Goal: Task Accomplishment & Management: Complete application form

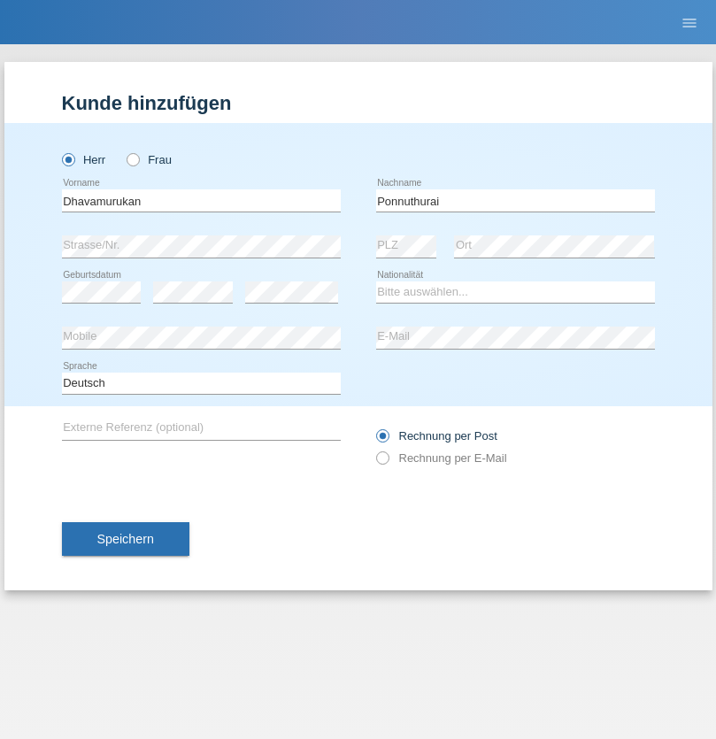
type input "Ponnuthurai"
select select "LK"
select select "C"
select select "12"
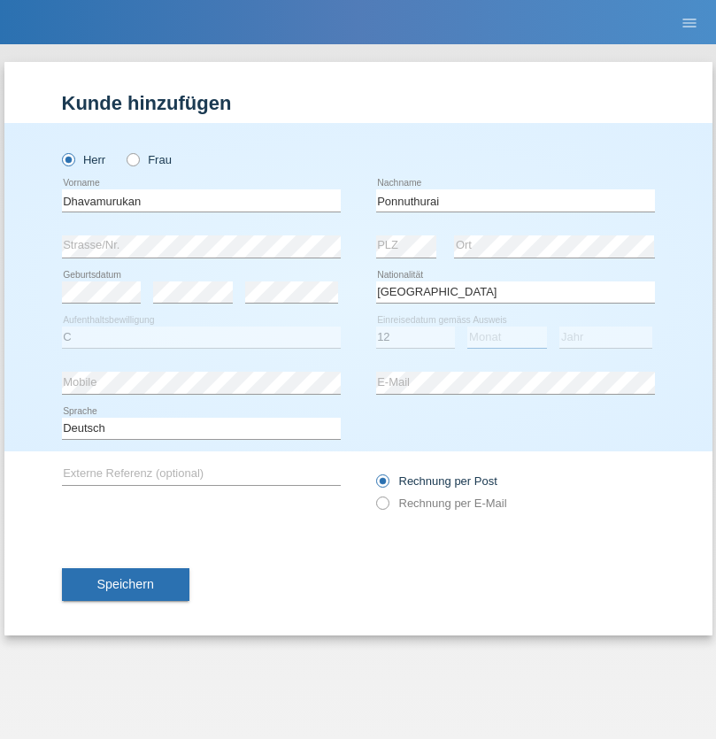
select select "01"
select select "2021"
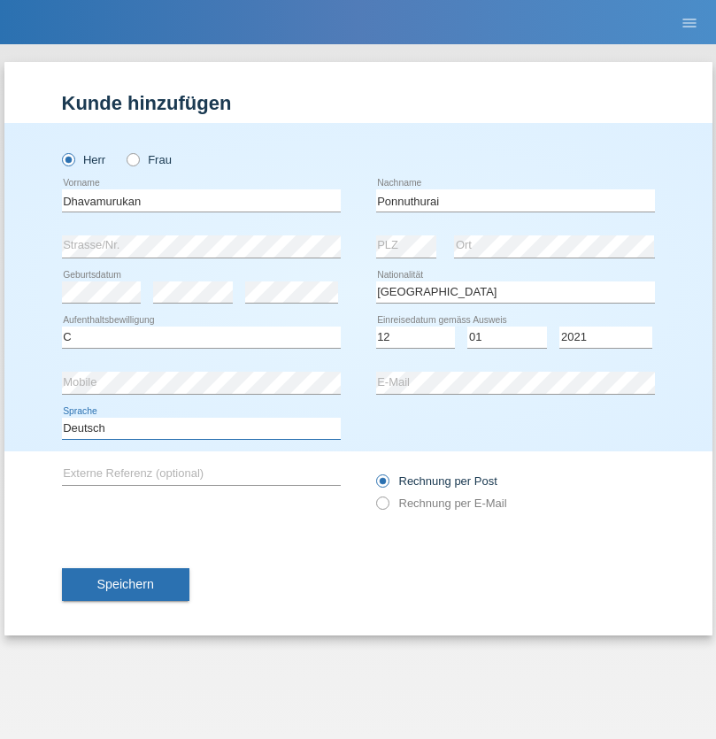
select select "en"
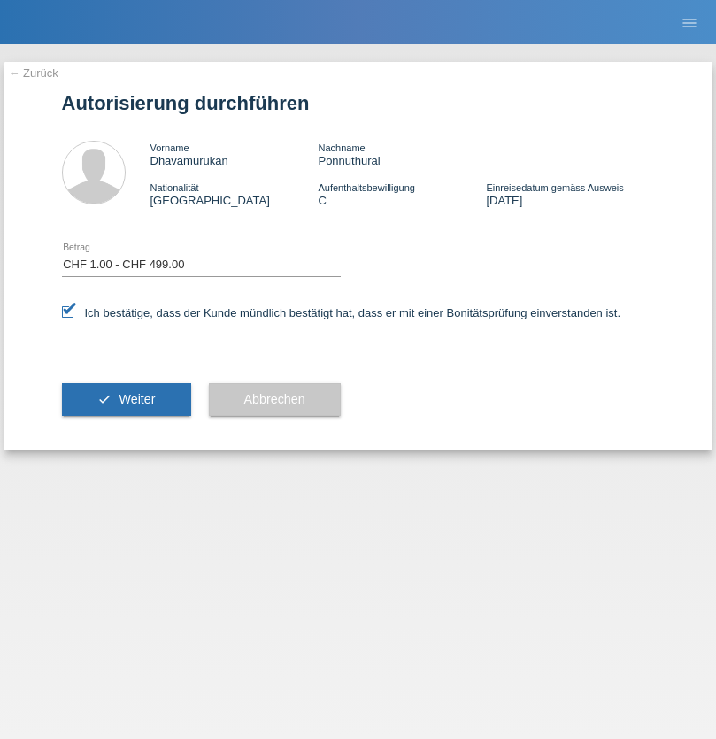
select select "1"
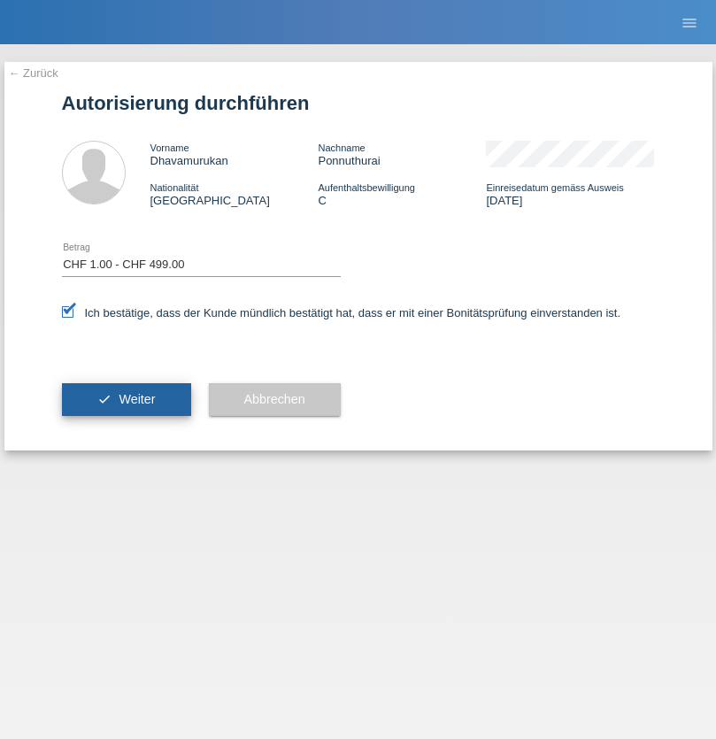
click at [126, 399] on span "Weiter" at bounding box center [137, 399] width 36 height 14
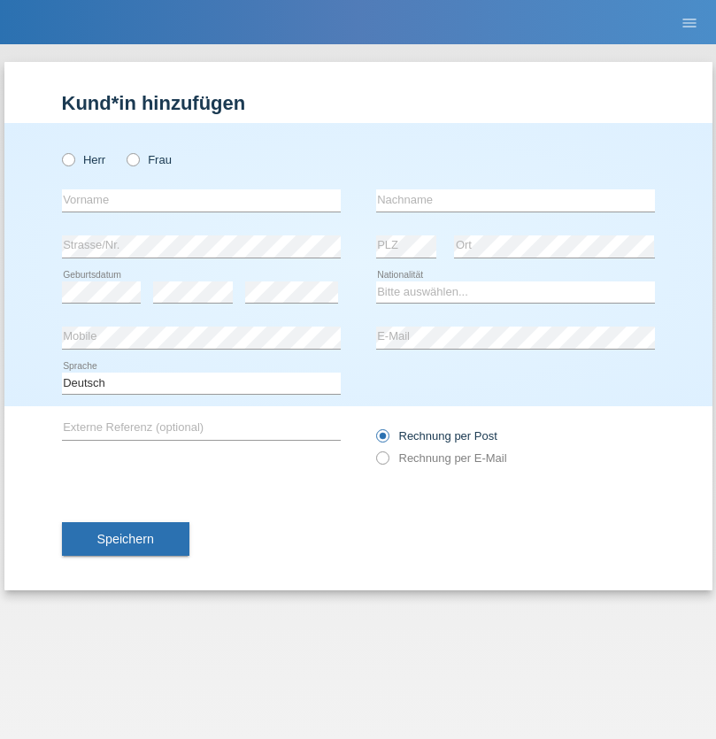
radio input "true"
click at [201, 200] on input "text" at bounding box center [201, 200] width 279 height 22
type input "Varga"
click at [515, 200] on input "text" at bounding box center [515, 200] width 279 height 22
type input "Florin"
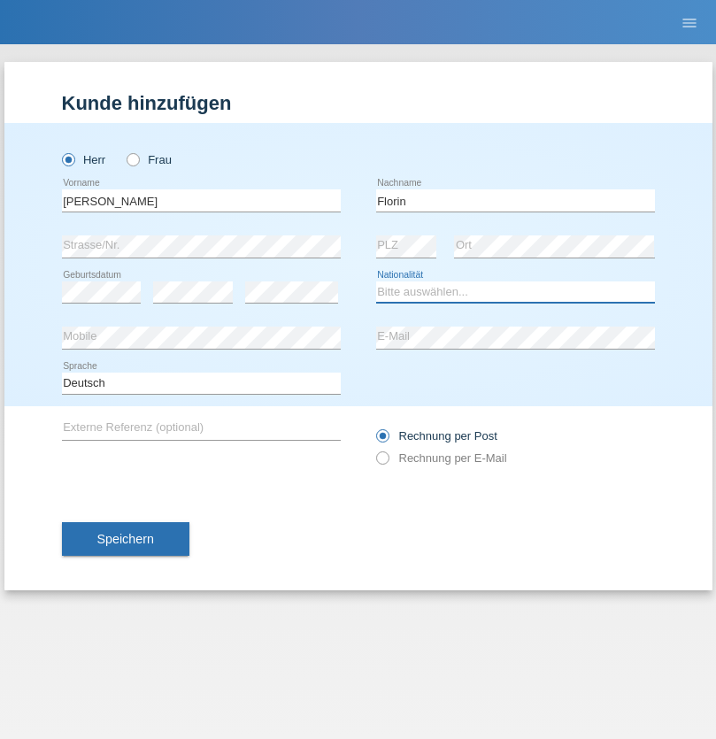
select select "RO"
select select "C"
select select "29"
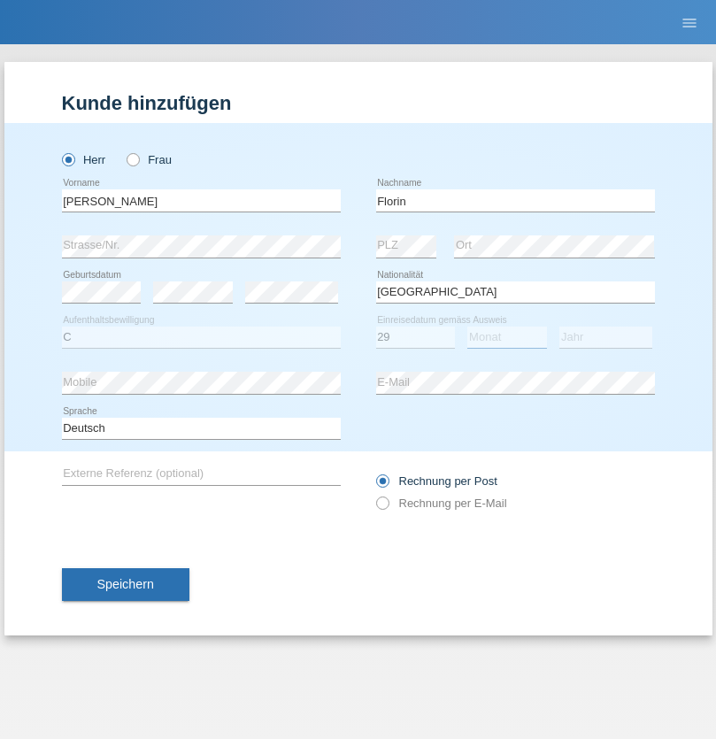
select select "02"
select select "2021"
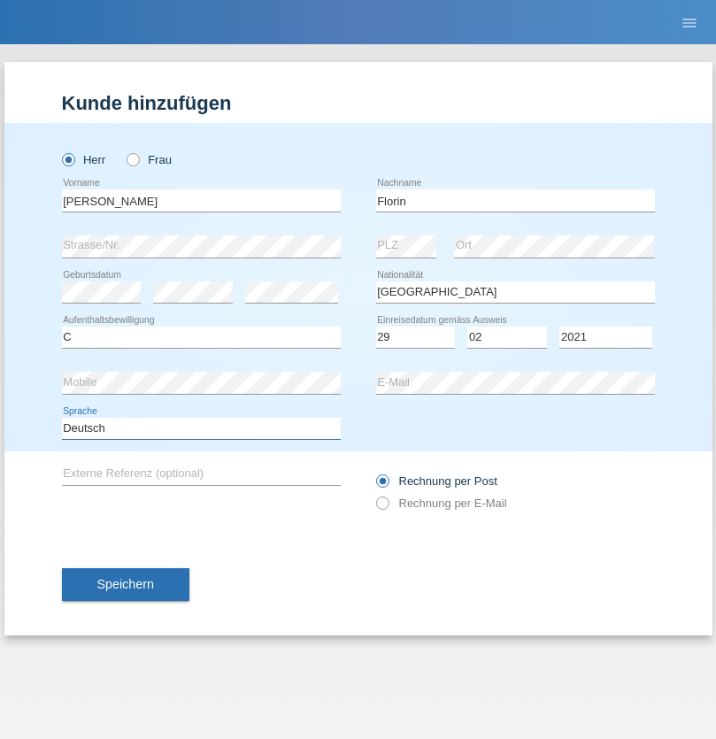
select select "en"
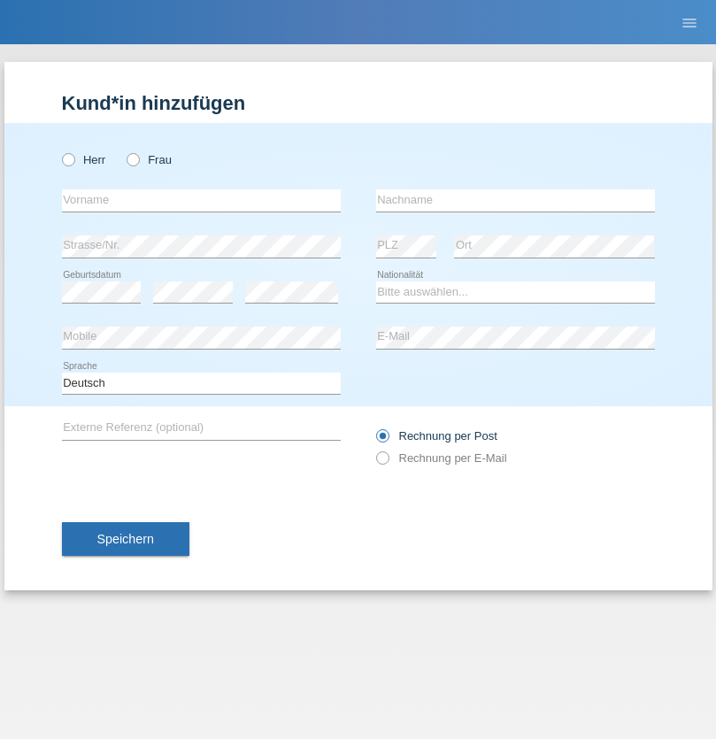
radio input "true"
click at [201, 200] on input "text" at bounding box center [201, 200] width 279 height 22
type input "[PERSON_NAME]"
click at [515, 200] on input "text" at bounding box center [515, 200] width 279 height 22
type input "Krebs"
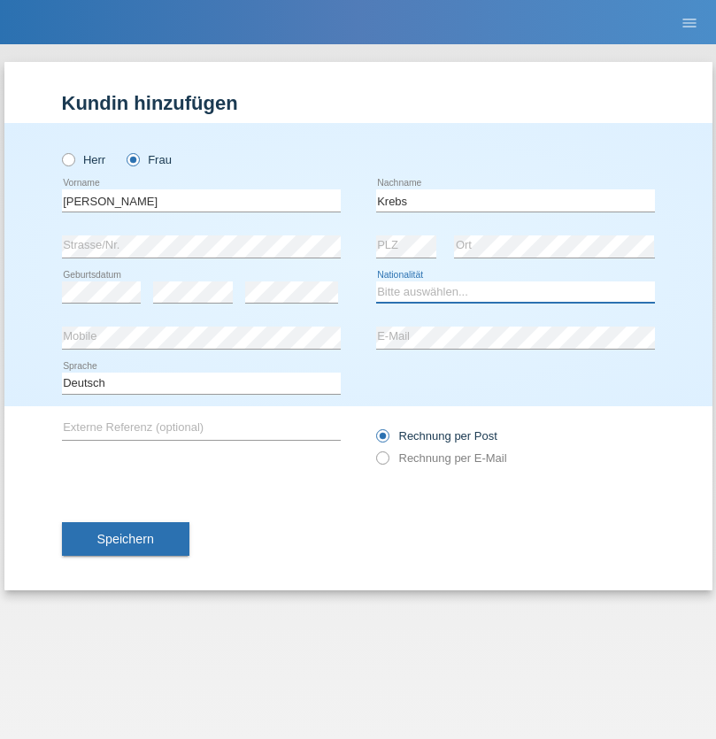
select select "CH"
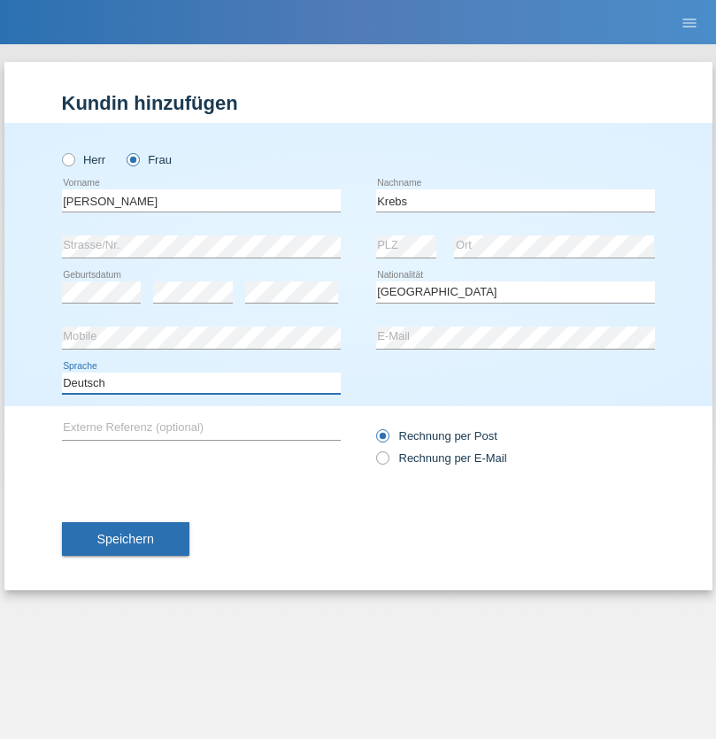
select select "en"
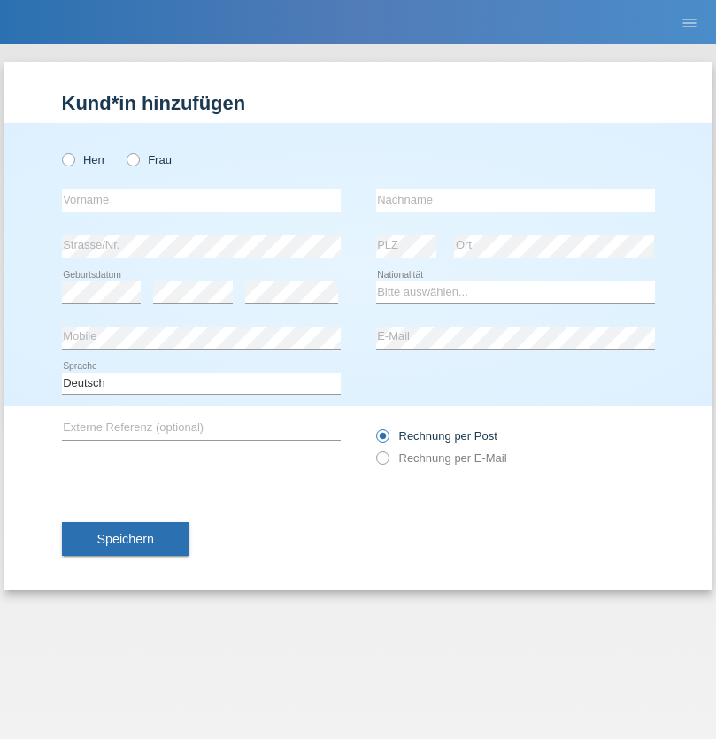
radio input "true"
click at [201, 200] on input "text" at bounding box center [201, 200] width 279 height 22
type input "Qovanaj"
click at [515, 200] on input "text" at bounding box center [515, 200] width 279 height 22
type input "Shaban"
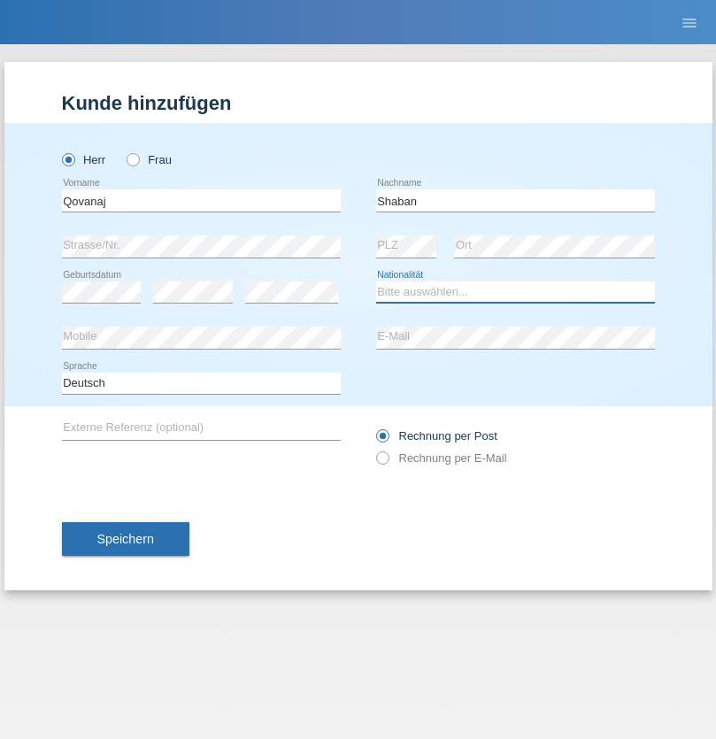
select select "CH"
radio input "true"
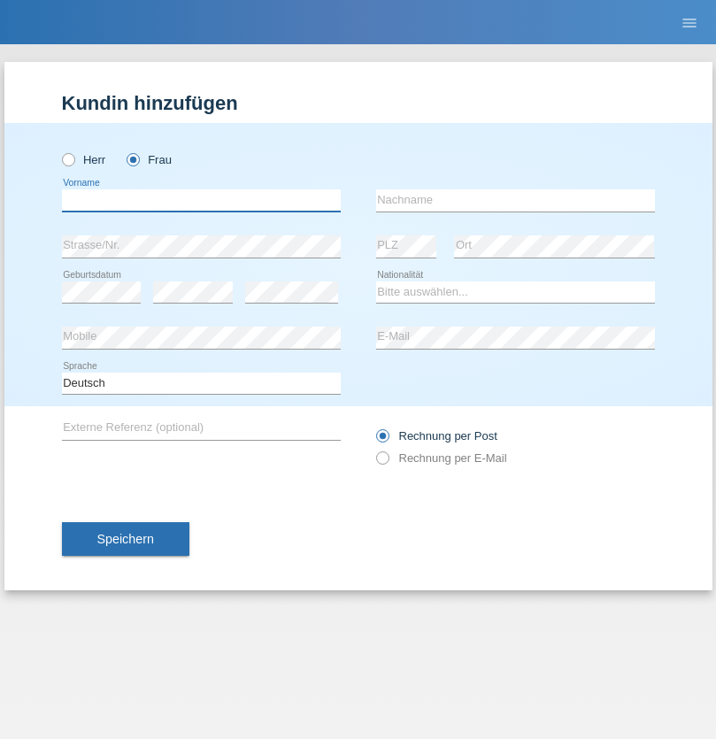
click at [201, 200] on input "text" at bounding box center [201, 200] width 279 height 22
type input "[PERSON_NAME]"
click at [515, 200] on input "text" at bounding box center [515, 200] width 279 height 22
type input "Ruffet"
select select "CH"
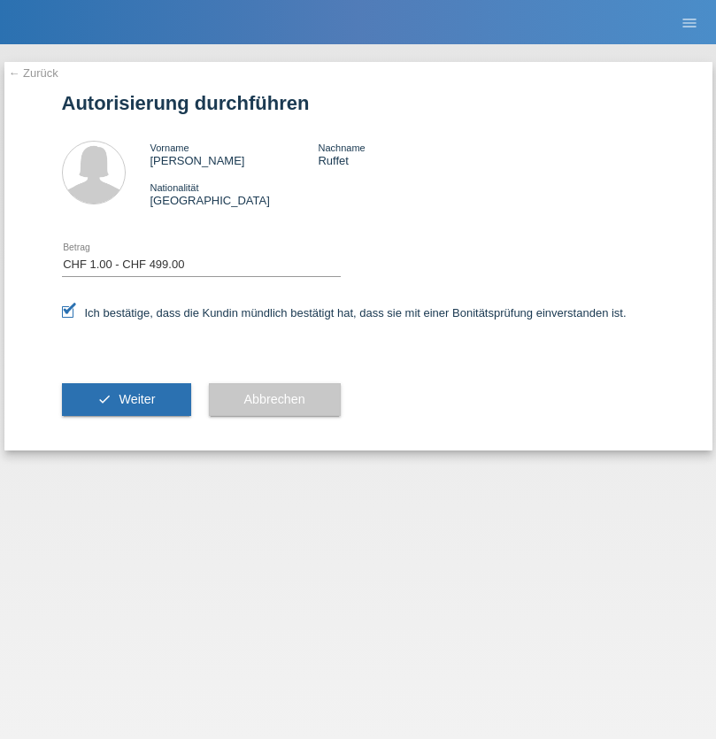
select select "1"
click at [126, 399] on span "Weiter" at bounding box center [137, 399] width 36 height 14
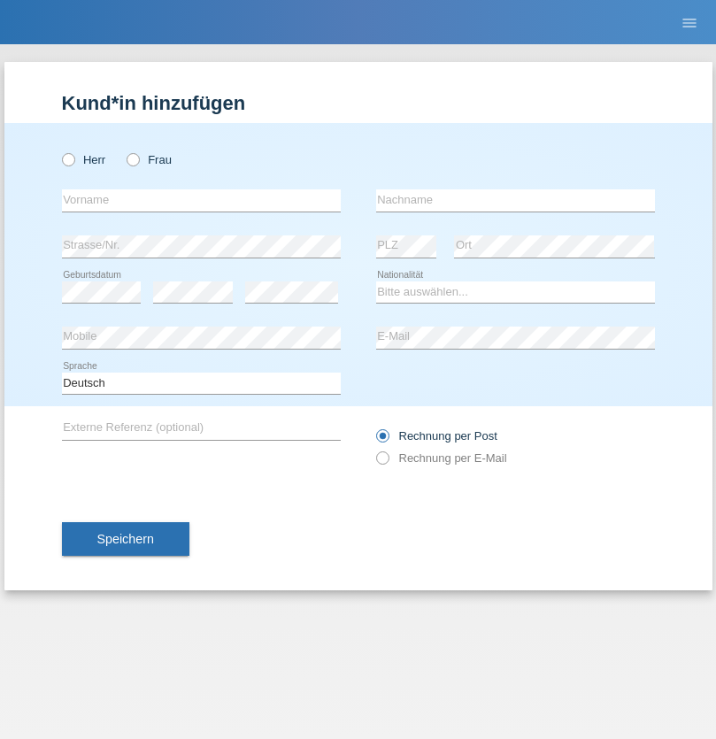
radio input "true"
click at [201, 200] on input "text" at bounding box center [201, 200] width 279 height 22
type input "Bilalli"
click at [515, 200] on input "text" at bounding box center [515, 200] width 279 height 22
type input "Milazim"
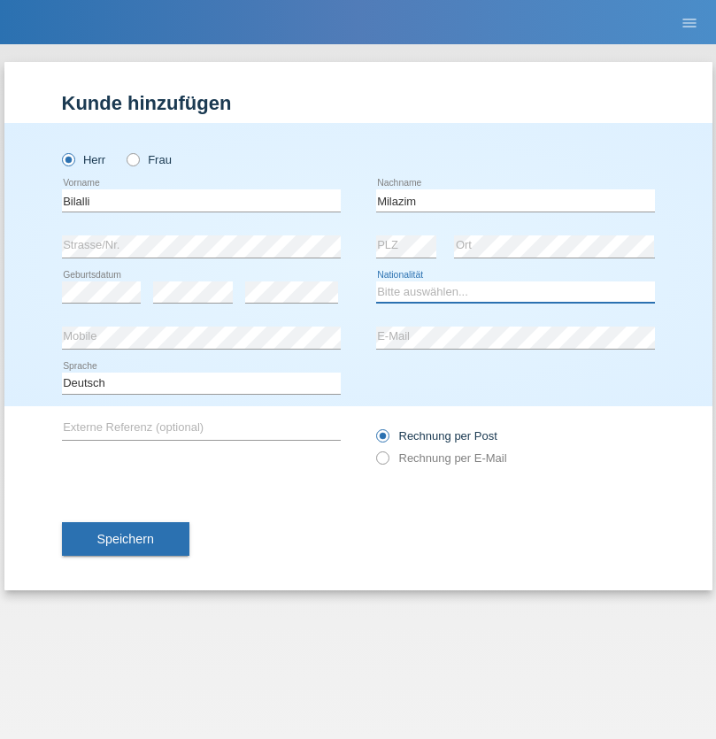
select select "XK"
select select "C"
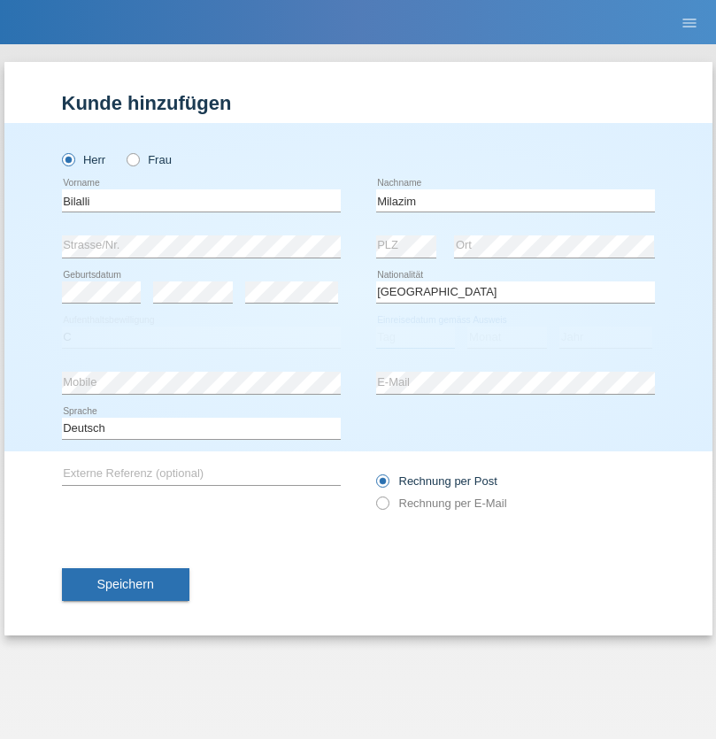
select select "20"
select select "11"
select select "1968"
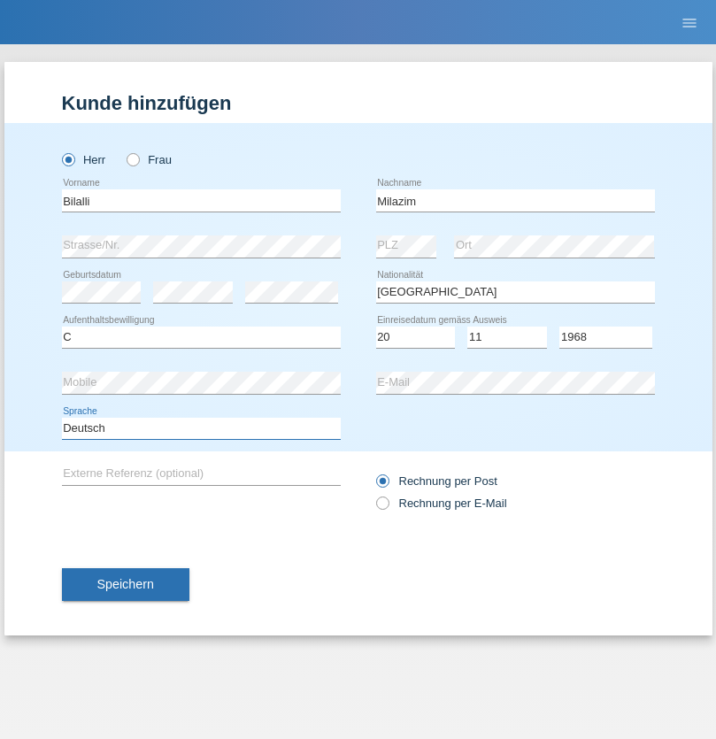
select select "en"
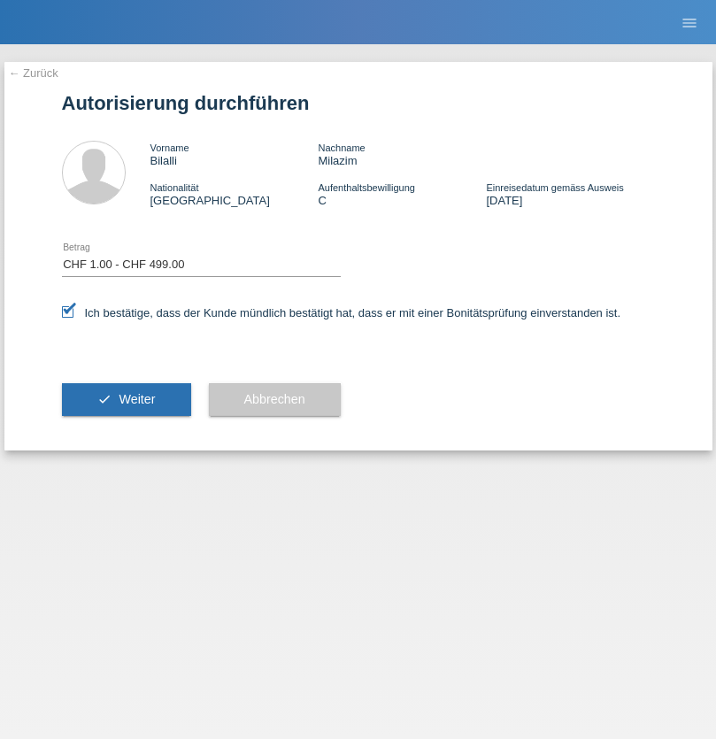
select select "1"
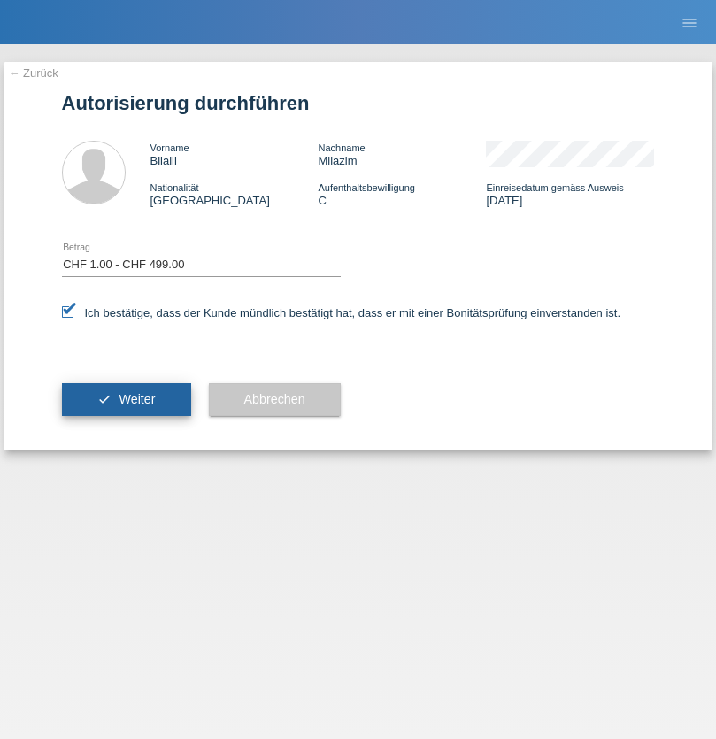
click at [126, 399] on span "Weiter" at bounding box center [137, 399] width 36 height 14
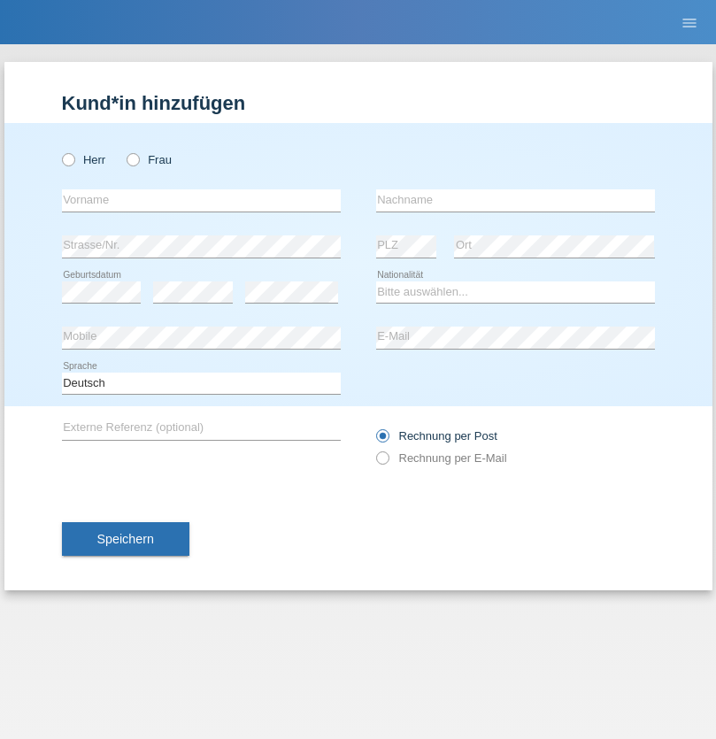
radio input "true"
click at [201, 200] on input "text" at bounding box center [201, 200] width 279 height 22
type input "Marco"
click at [515, 200] on input "text" at bounding box center [515, 200] width 279 height 22
type input "Weinlein"
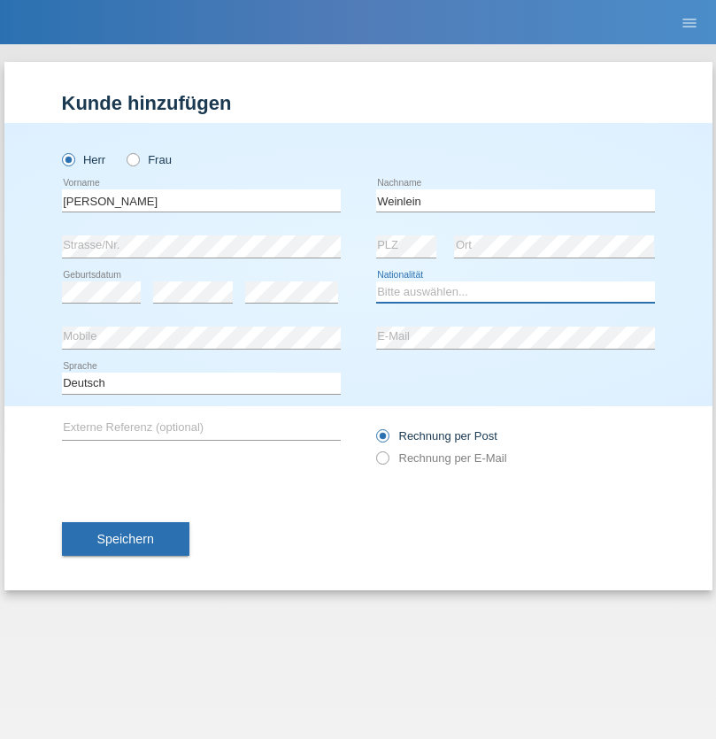
select select "CH"
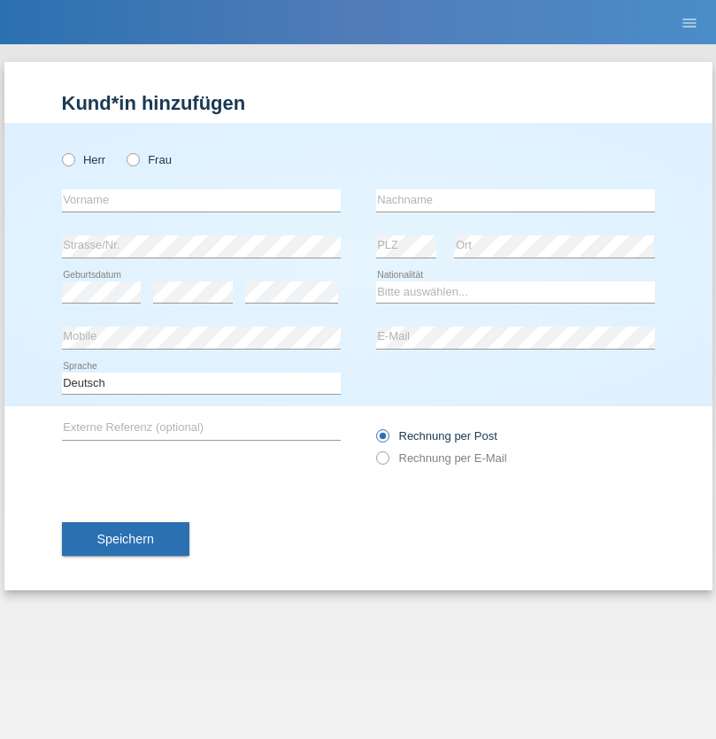
radio input "true"
click at [201, 200] on input "text" at bounding box center [201, 200] width 279 height 22
type input "Jashari lmeri"
click at [515, 200] on input "text" at bounding box center [515, 200] width 279 height 22
type input "Rabije"
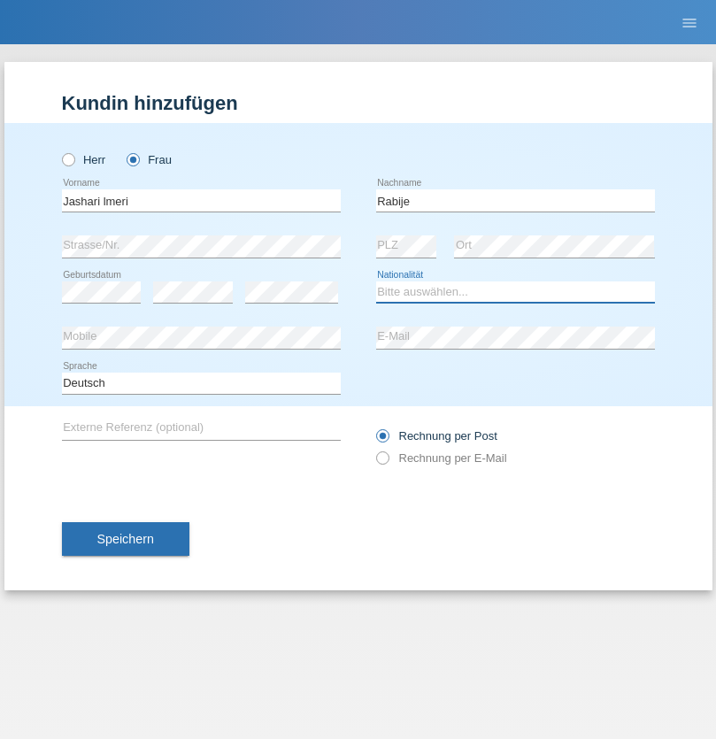
select select "CH"
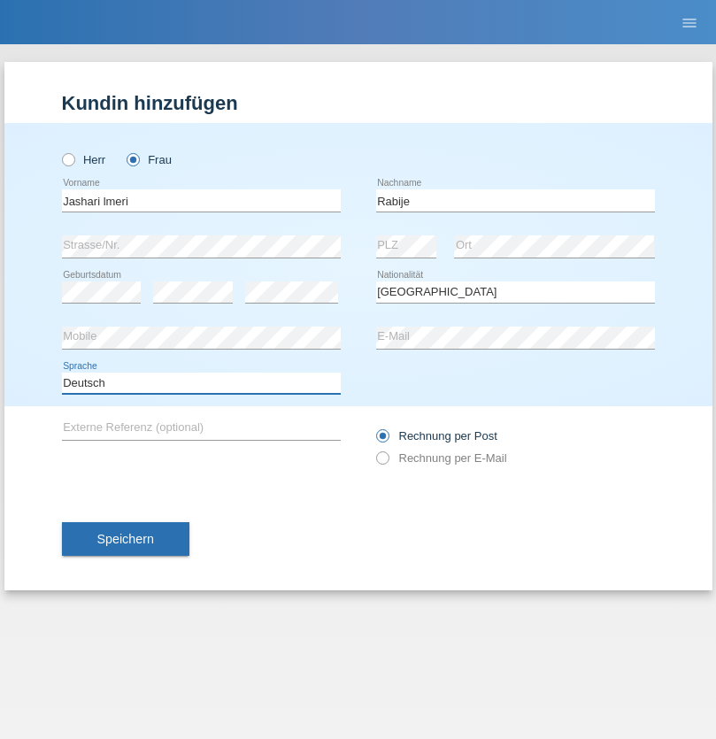
select select "en"
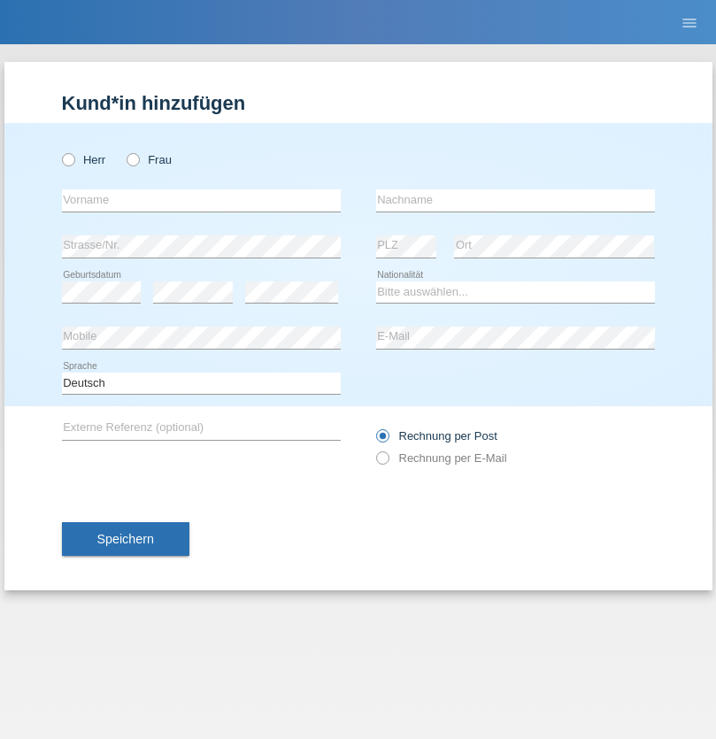
radio input "true"
click at [201, 200] on input "text" at bounding box center [201, 200] width 279 height 22
type input "firat"
click at [515, 200] on input "text" at bounding box center [515, 200] width 279 height 22
type input "kara"
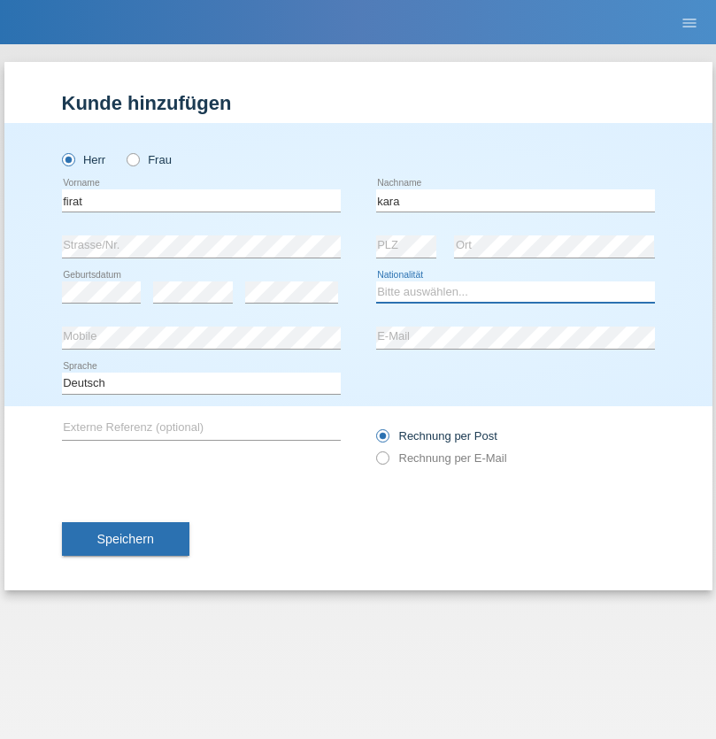
select select "CH"
radio input "true"
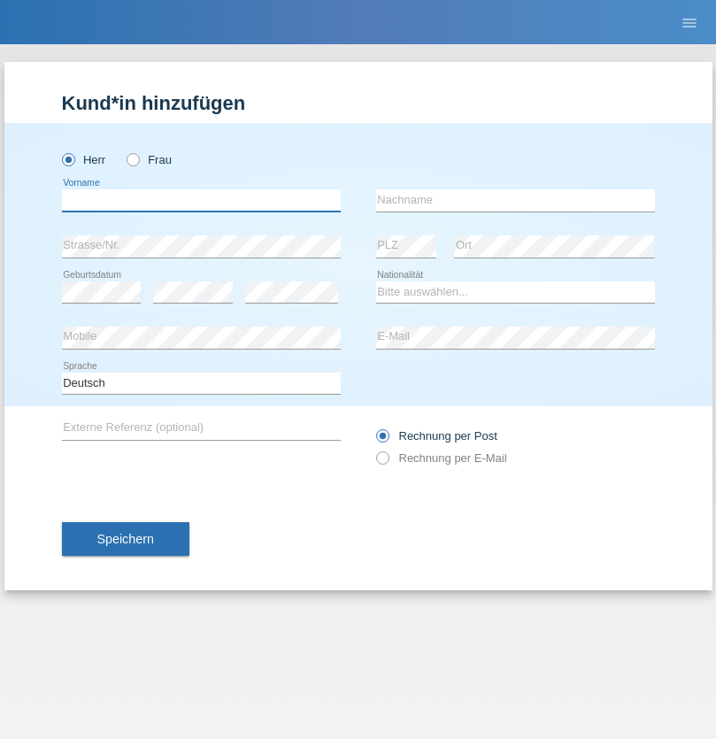
click at [201, 200] on input "text" at bounding box center [201, 200] width 279 height 22
type input "Gigov"
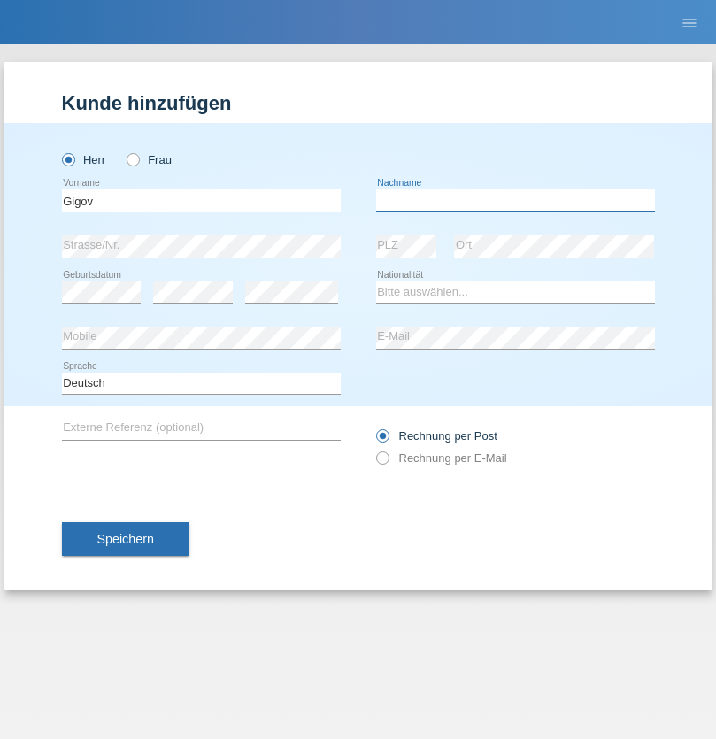
click at [515, 200] on input "text" at bounding box center [515, 200] width 279 height 22
type input "Zhan"
select select "BG"
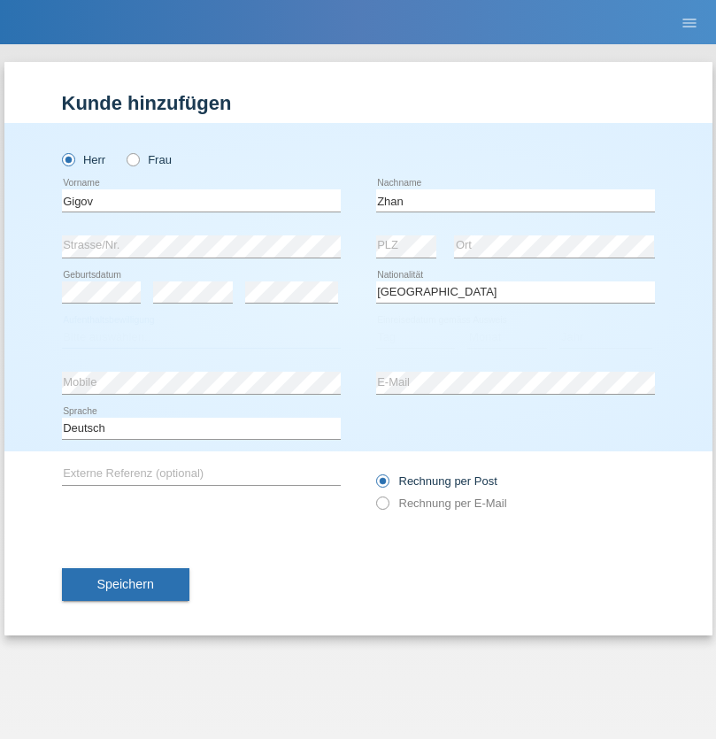
select select "C"
select select "23"
select select "10"
select select "2021"
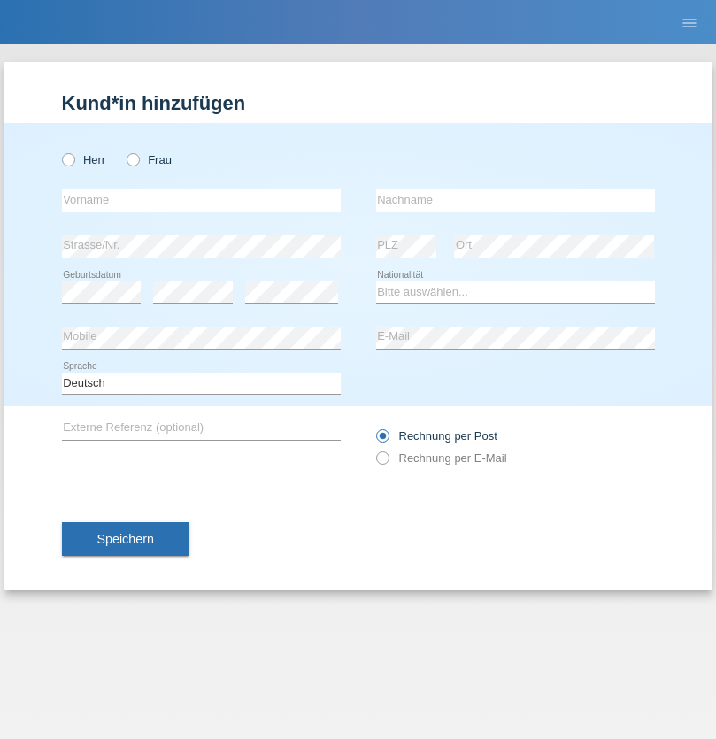
radio input "true"
click at [201, 200] on input "text" at bounding box center [201, 200] width 279 height 22
type input "Amand"
click at [515, 200] on input "text" at bounding box center [515, 200] width 279 height 22
type input "Pires"
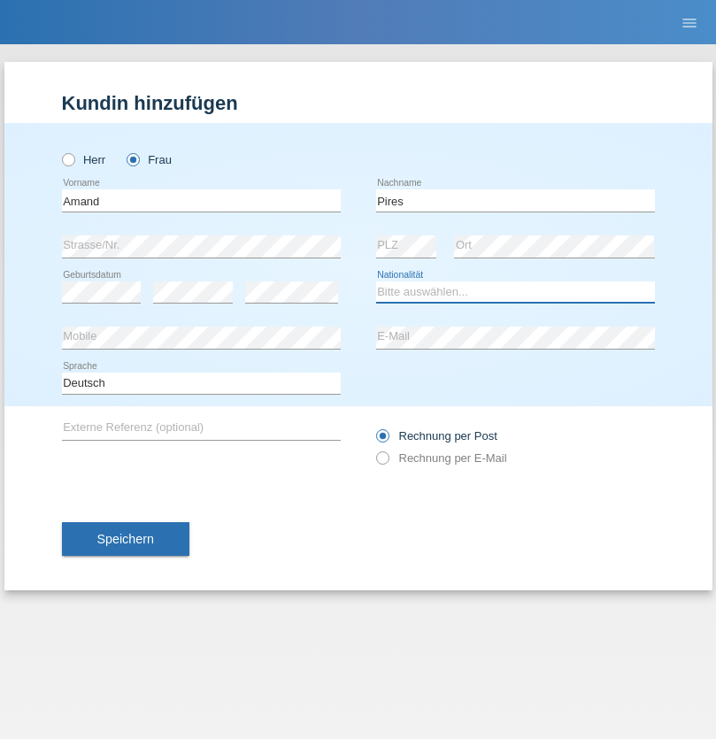
select select "CH"
radio input "true"
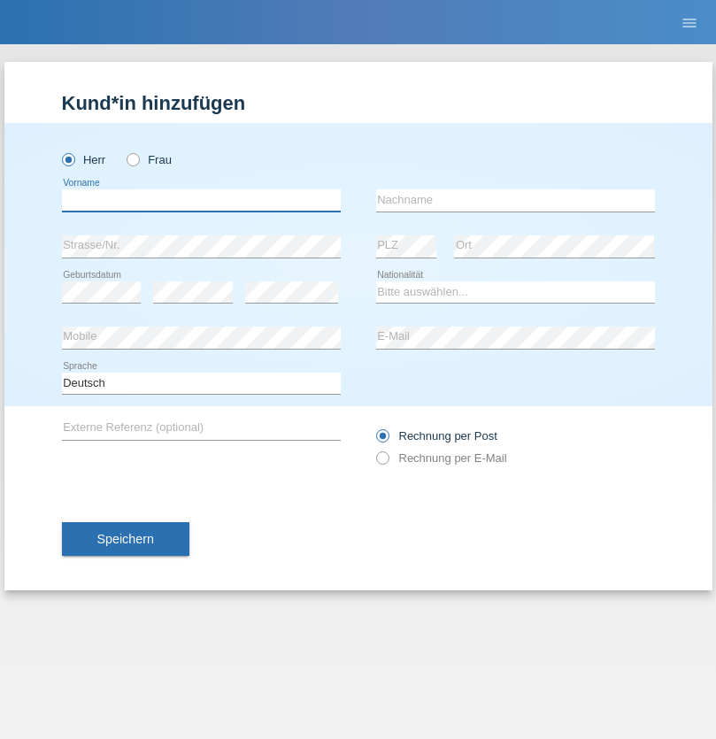
click at [201, 200] on input "text" at bounding box center [201, 200] width 279 height 22
type input "Anwar"
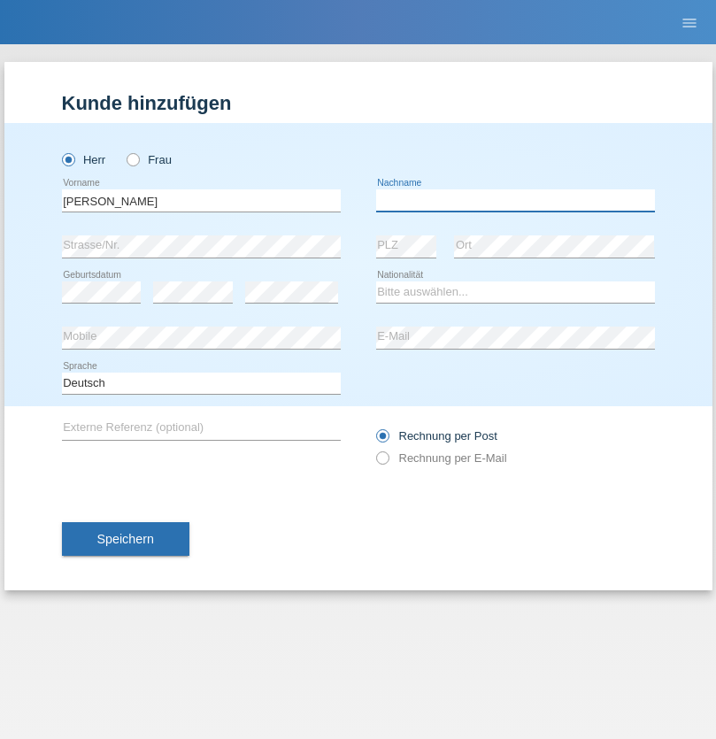
click at [515, 200] on input "text" at bounding box center [515, 200] width 279 height 22
type input "Saidi"
select select "CH"
radio input "true"
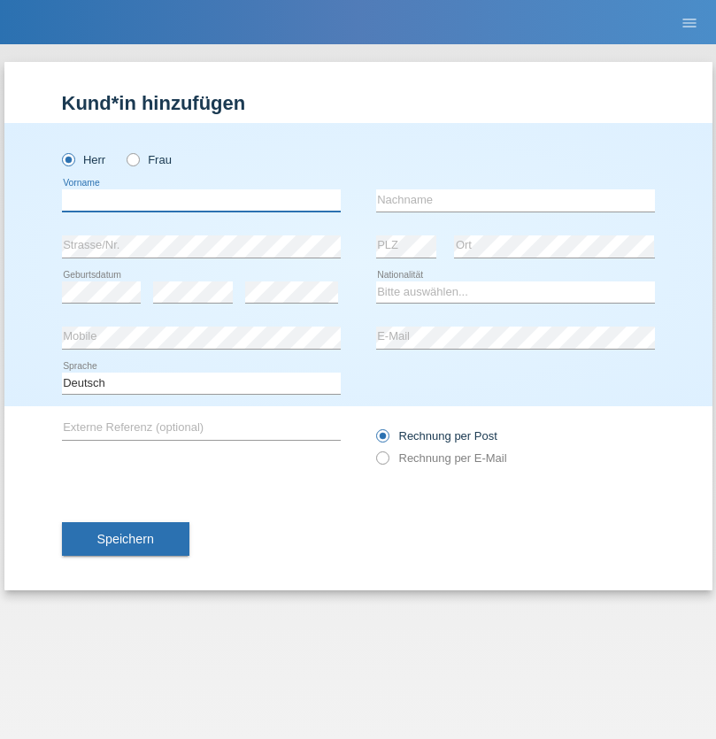
click at [201, 200] on input "text" at bounding box center [201, 200] width 279 height 22
type input "Matusa"
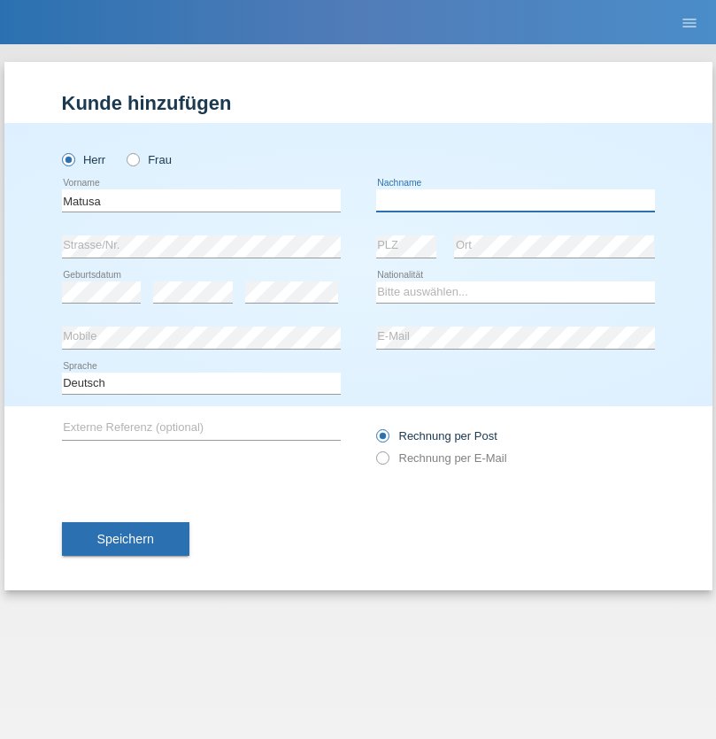
click at [515, 200] on input "text" at bounding box center [515, 200] width 279 height 22
type input "[PERSON_NAME]"
select select "OM"
select select "C"
select select "01"
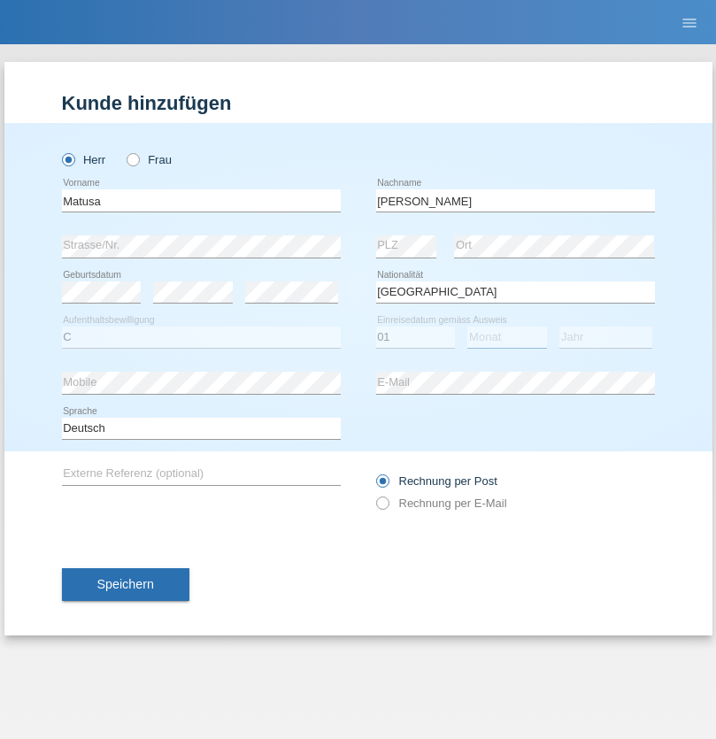
select select "06"
select select "2016"
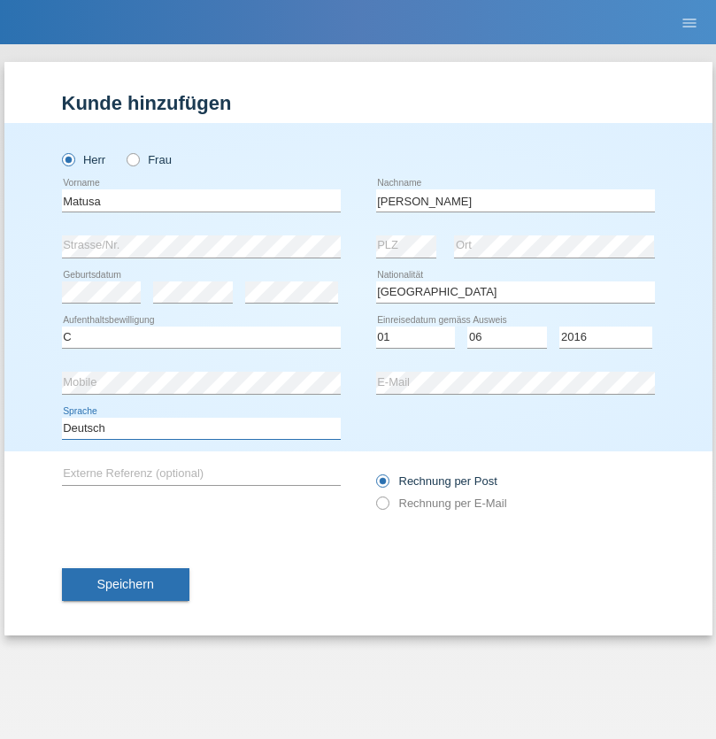
select select "en"
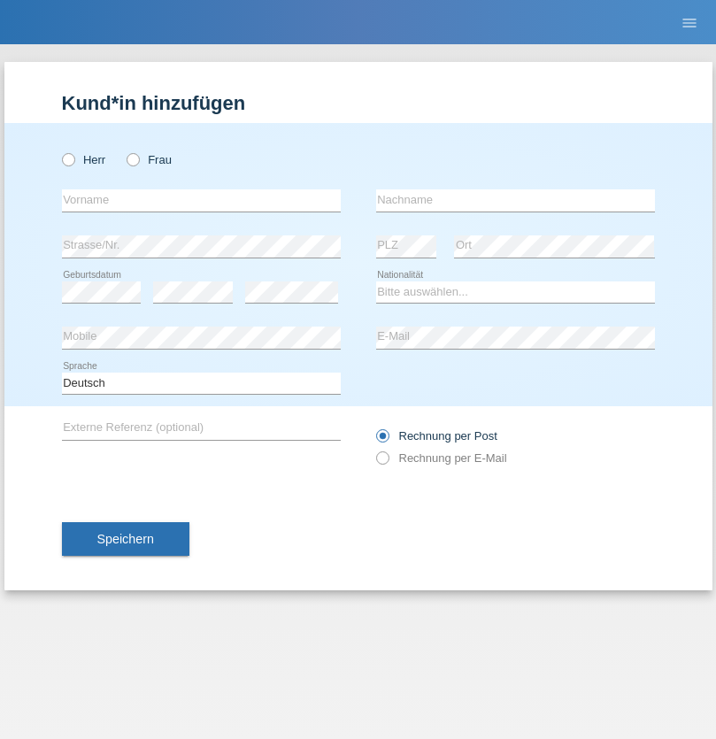
radio input "true"
click at [201, 200] on input "text" at bounding box center [201, 200] width 279 height 22
type input "Edinson Maurício"
click at [515, 200] on input "text" at bounding box center [515, 200] width 279 height 22
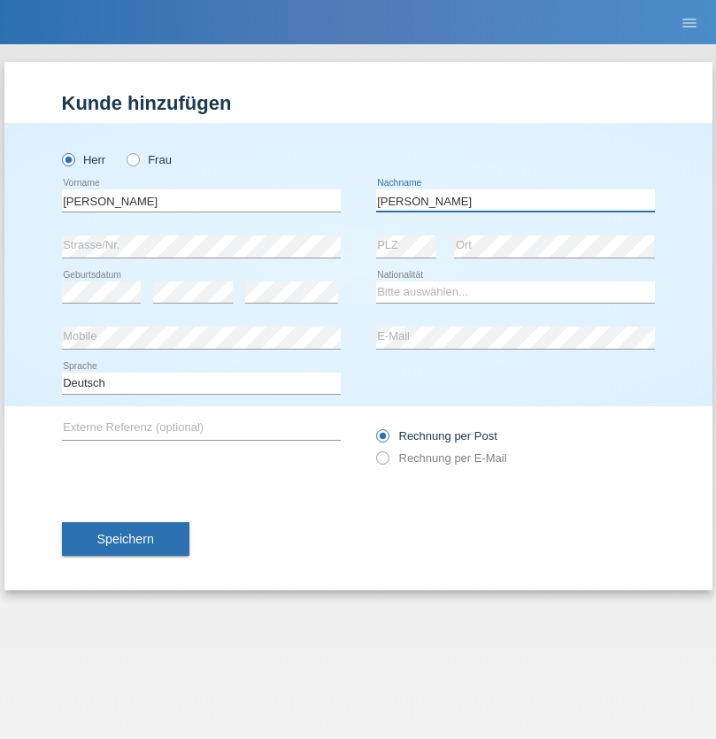
type input "Branquinho Alexander"
select select "PT"
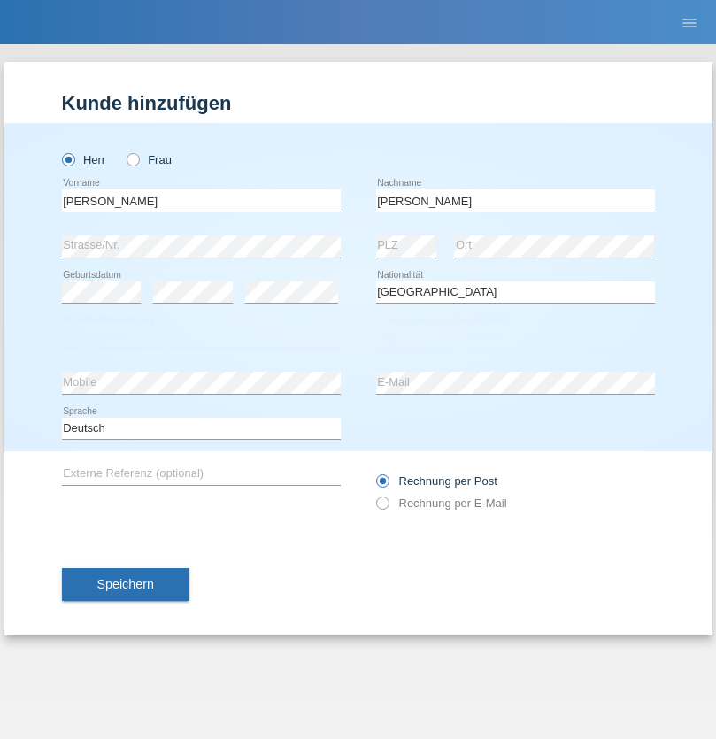
select select "C"
select select "23"
select select "08"
select select "2021"
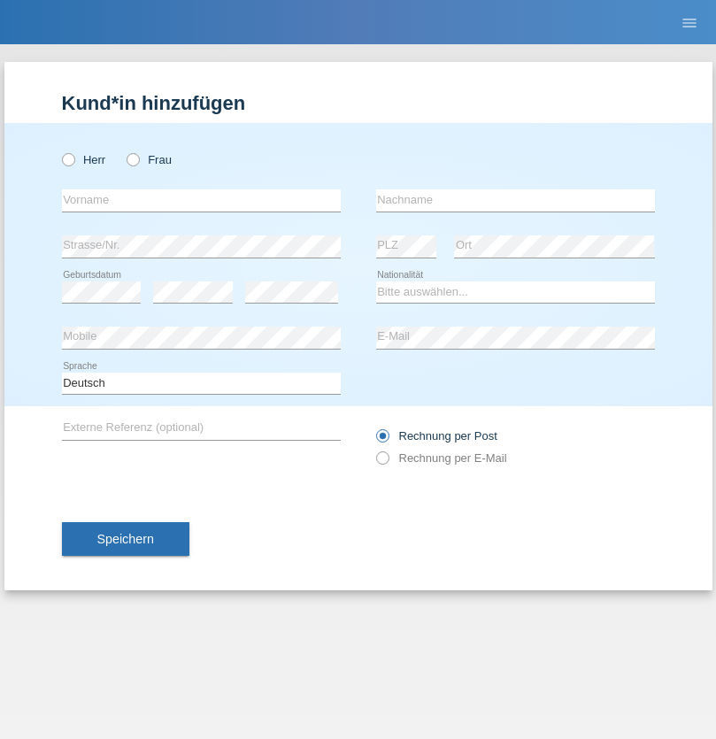
radio input "true"
click at [201, 200] on input "text" at bounding box center [201, 200] width 279 height 22
type input "[PERSON_NAME]"
click at [515, 200] on input "text" at bounding box center [515, 200] width 279 height 22
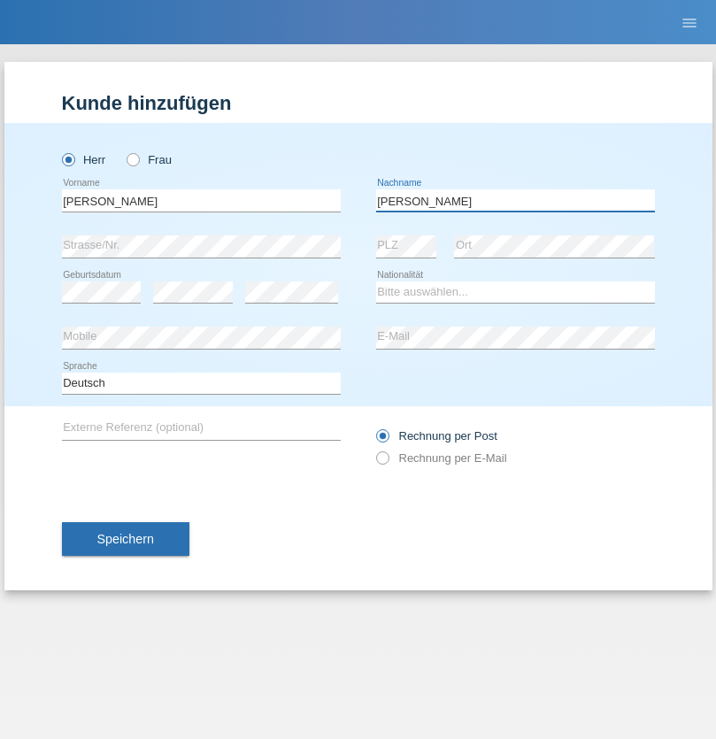
type input "[PERSON_NAME]"
select select "CH"
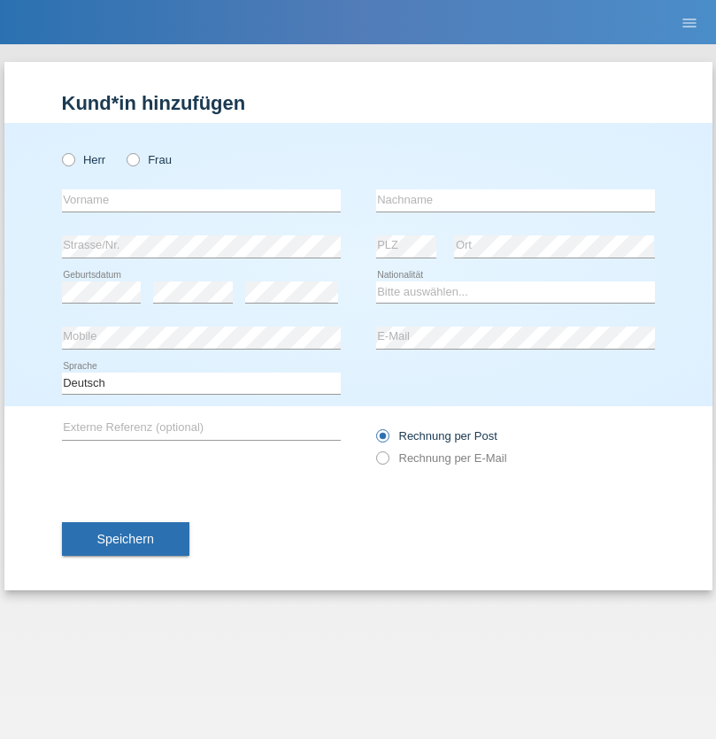
radio input "true"
click at [201, 200] on input "text" at bounding box center [201, 200] width 279 height 22
type input "Szilvia"
click at [515, 200] on input "text" at bounding box center [515, 200] width 279 height 22
type input "Olakh"
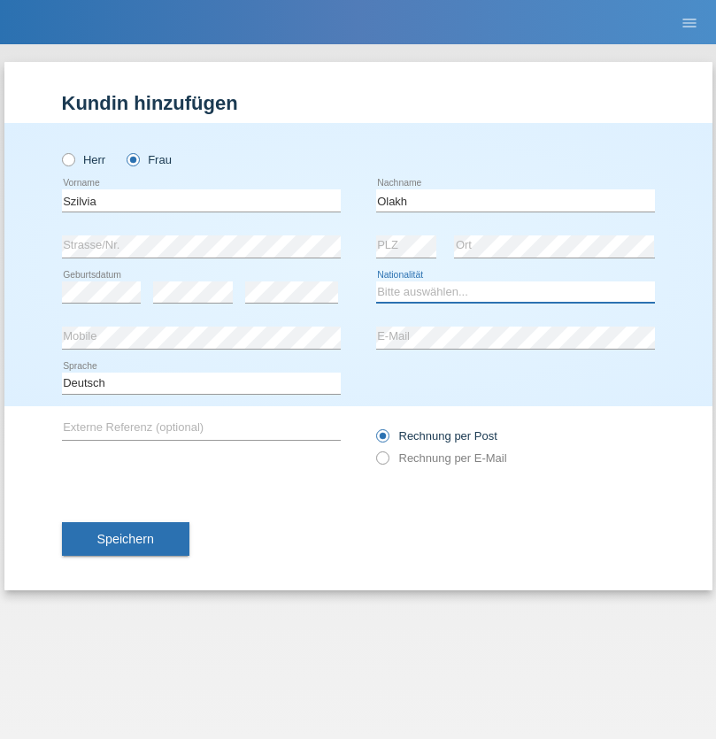
select select "UA"
select select "C"
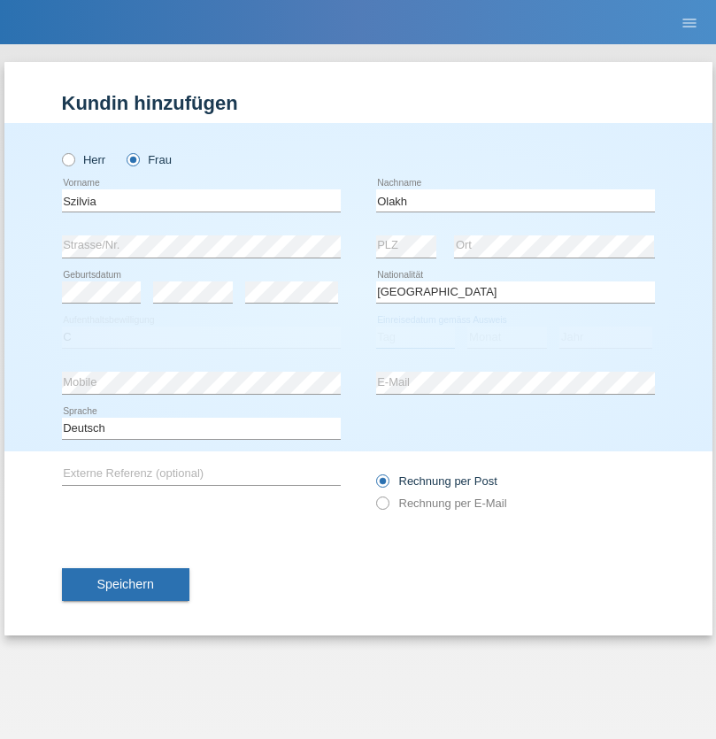
select select "14"
select select "09"
select select "2021"
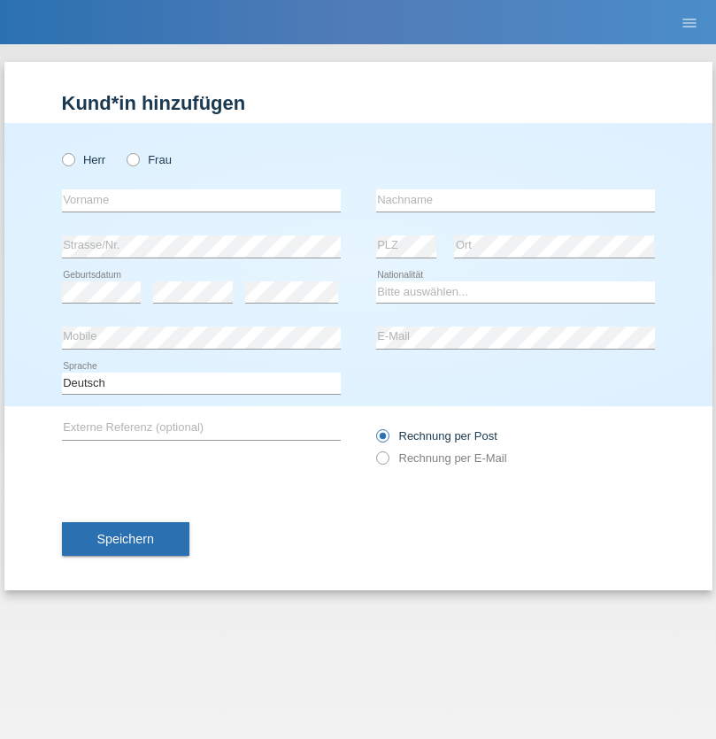
radio input "true"
click at [201, 200] on input "text" at bounding box center [201, 200] width 279 height 22
type input "Asrit"
click at [515, 200] on input "text" at bounding box center [515, 200] width 279 height 22
type input "Kupa"
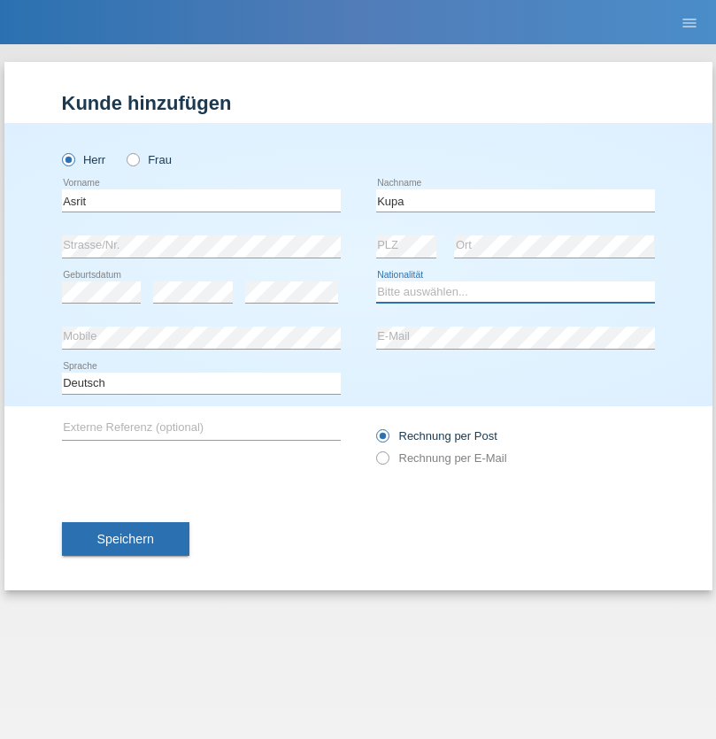
select select "MK"
select select "C"
select select "27"
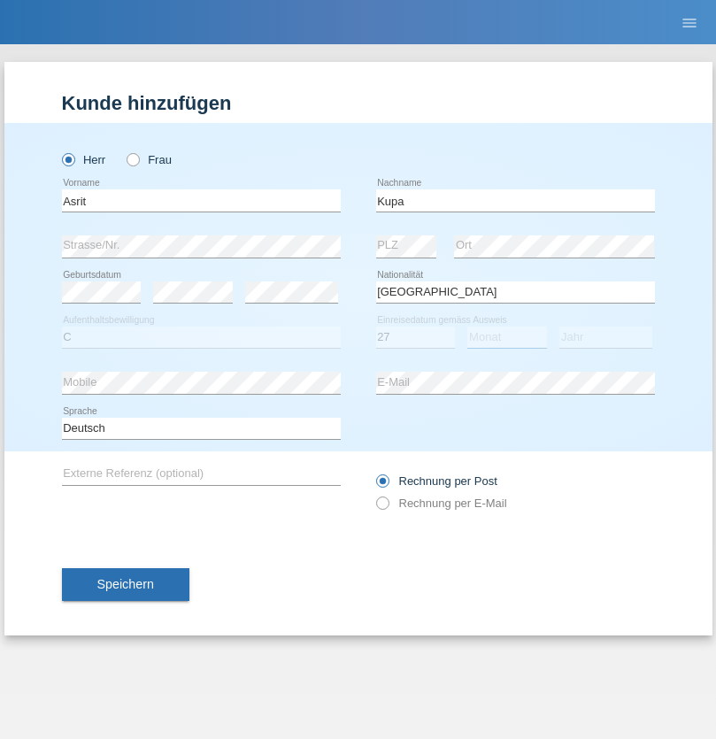
select select "05"
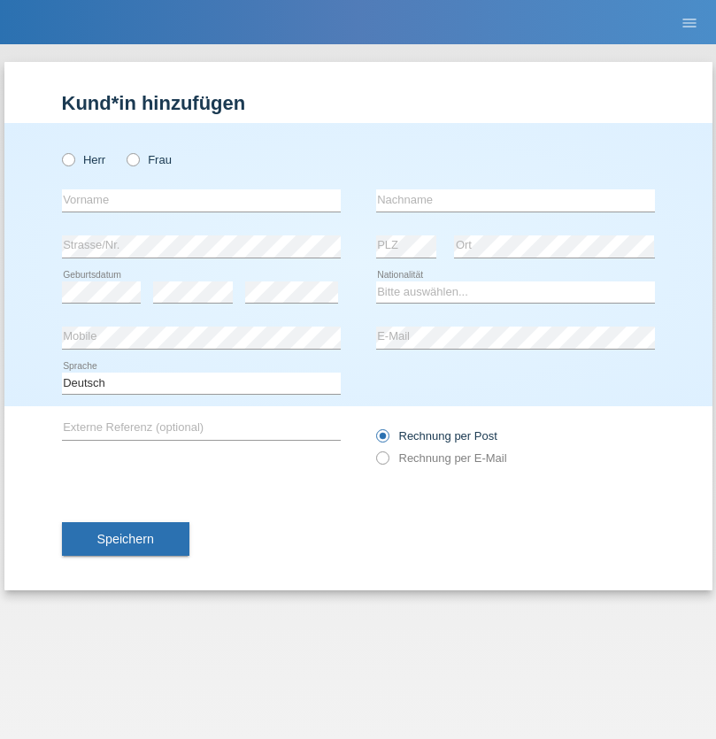
radio input "true"
click at [201, 200] on input "text" at bounding box center [201, 200] width 279 height 22
type input "[PERSON_NAME]"
click at [515, 200] on input "text" at bounding box center [515, 200] width 279 height 22
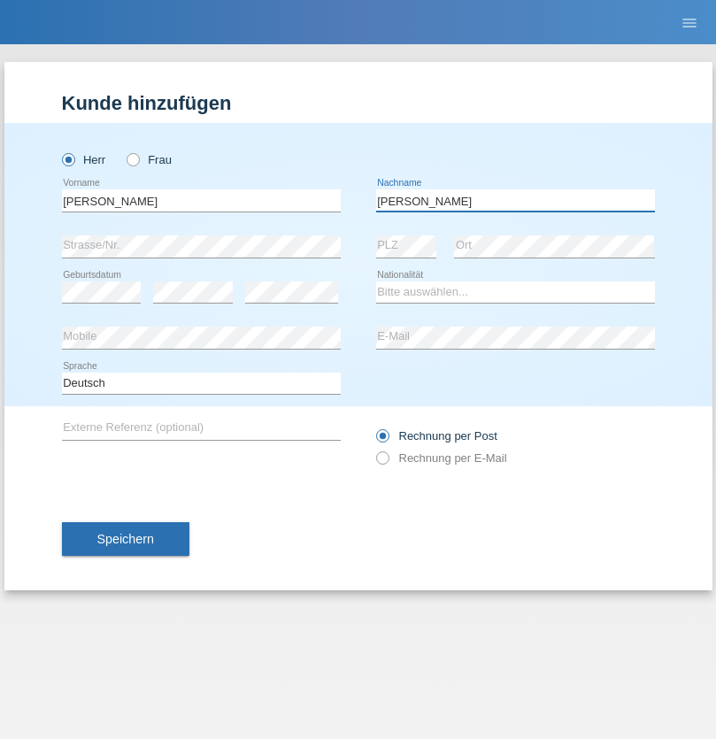
type input "[PERSON_NAME]"
select select "SY"
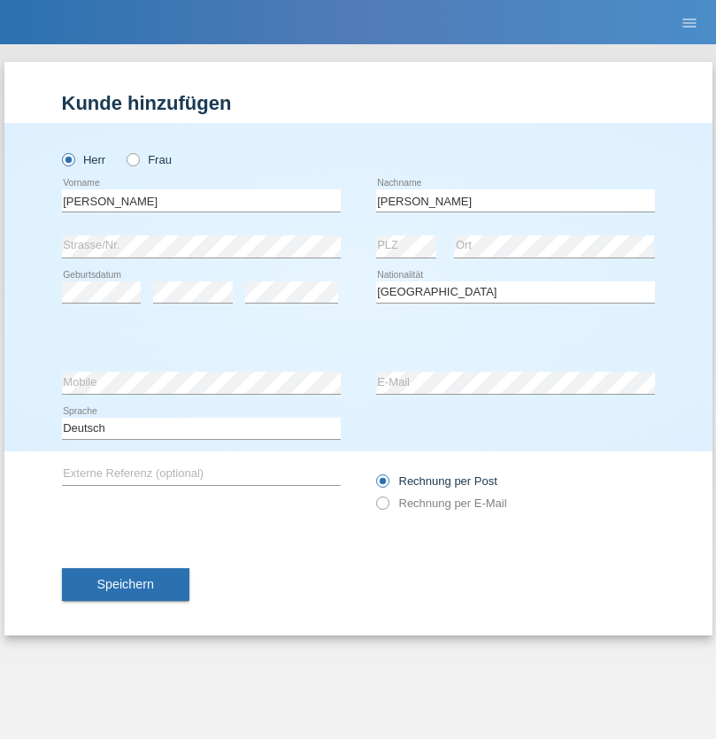
select select "C"
select select "14"
select select "09"
select select "2021"
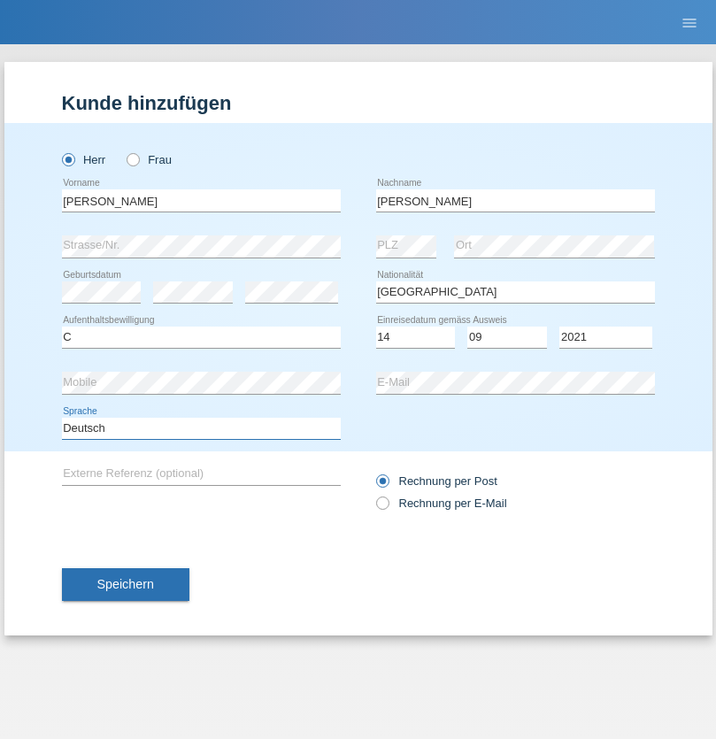
select select "en"
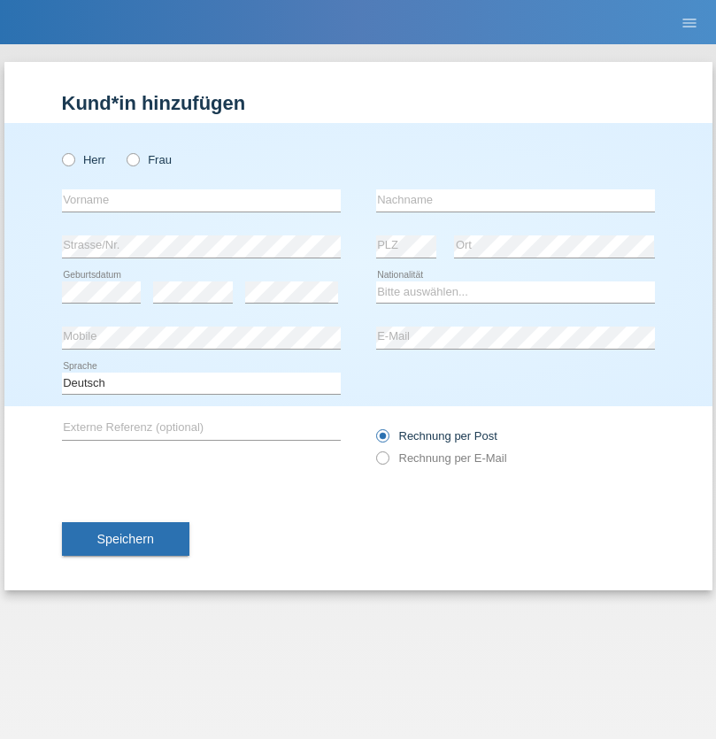
radio input "true"
select select "CH"
radio input "true"
click at [201, 200] on input "text" at bounding box center [201, 200] width 279 height 22
type input "[PERSON_NAME]"
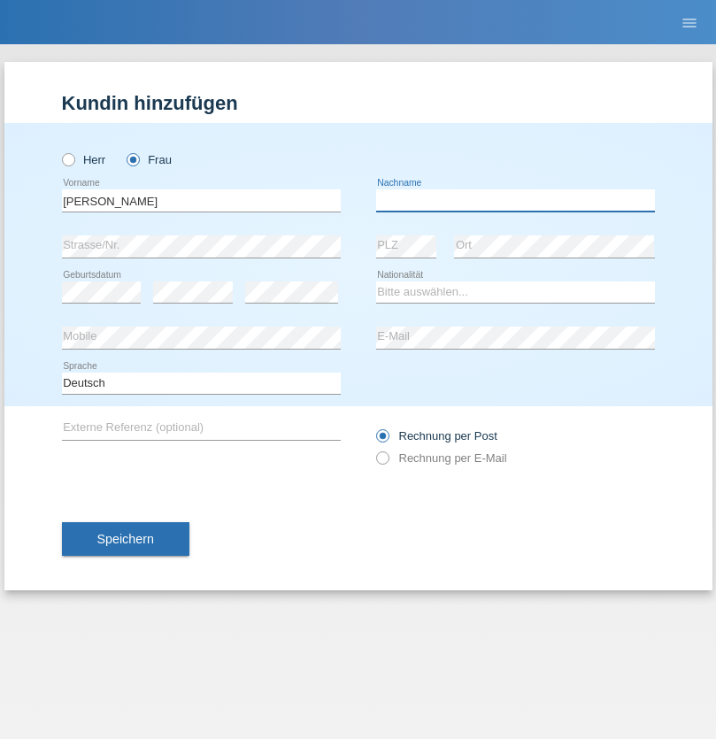
click at [515, 200] on input "text" at bounding box center [515, 200] width 279 height 22
type input "Bacic"
select select "CH"
